Goal: Navigation & Orientation: Find specific page/section

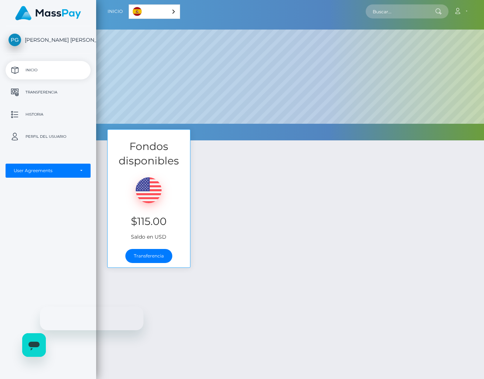
scroll to position [141, 388]
